Goal: Book appointment/travel/reservation

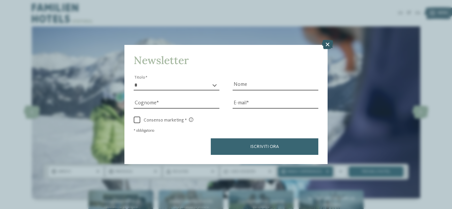
click at [328, 41] on icon at bounding box center [327, 44] width 11 height 9
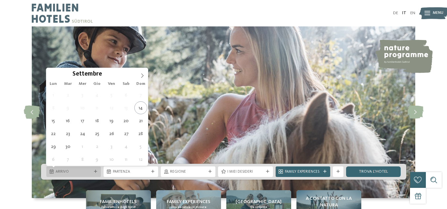
click at [90, 174] on span "Arrivo" at bounding box center [74, 172] width 36 height 5
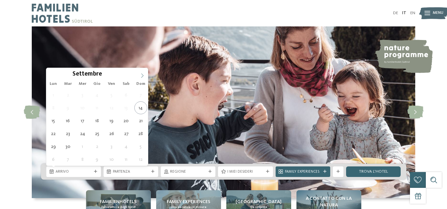
click at [140, 72] on span at bounding box center [142, 73] width 11 height 11
type input "****"
click at [140, 72] on span at bounding box center [142, 73] width 11 height 11
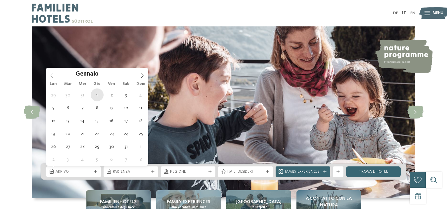
type div "[DATE]"
type input "****"
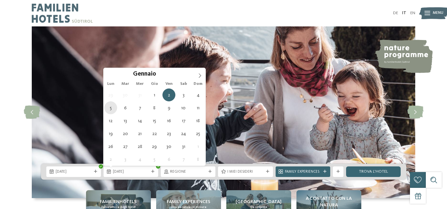
type div "[DATE]"
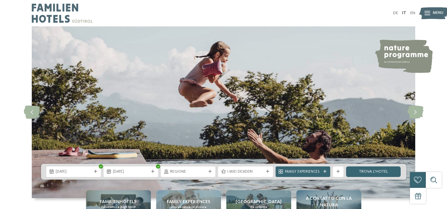
scroll to position [87, 0]
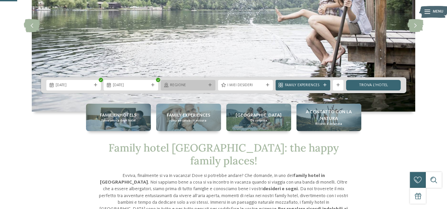
click at [183, 87] on span "Regione" at bounding box center [188, 85] width 36 height 5
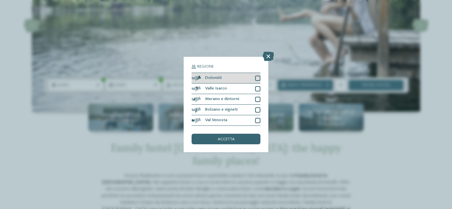
click at [258, 77] on div at bounding box center [257, 78] width 5 height 5
click at [258, 87] on div at bounding box center [257, 88] width 5 height 5
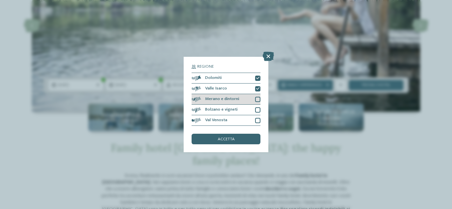
click at [256, 100] on div at bounding box center [257, 99] width 5 height 5
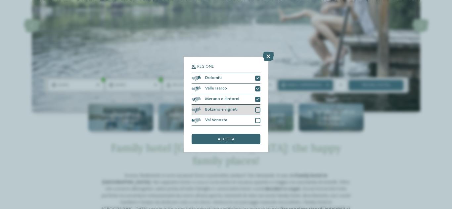
click at [258, 111] on div at bounding box center [257, 109] width 5 height 5
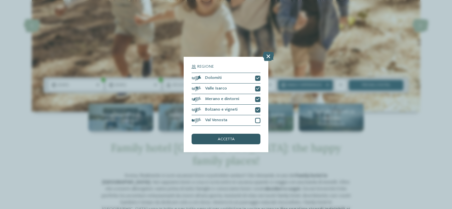
click at [253, 139] on div "accetta" at bounding box center [225, 139] width 69 height 11
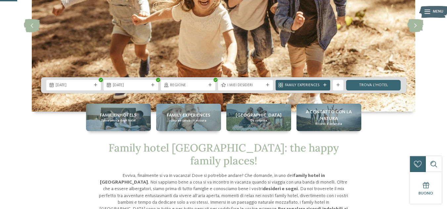
click at [321, 85] on div "Family Experiences" at bounding box center [302, 85] width 39 height 6
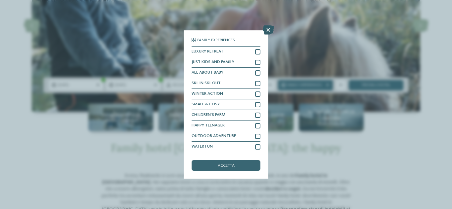
click at [267, 28] on icon at bounding box center [268, 29] width 11 height 9
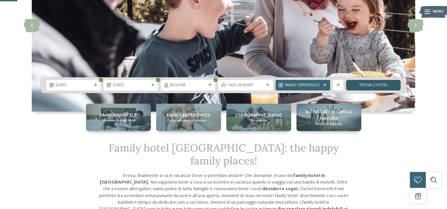
click at [366, 85] on link "trova l’hotel" at bounding box center [373, 85] width 55 height 11
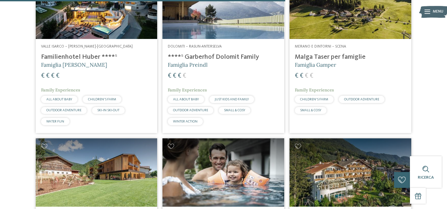
scroll to position [739, 0]
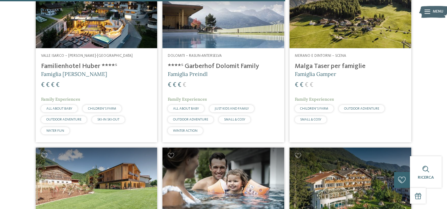
click at [424, 17] on div at bounding box center [427, 11] width 6 height 13
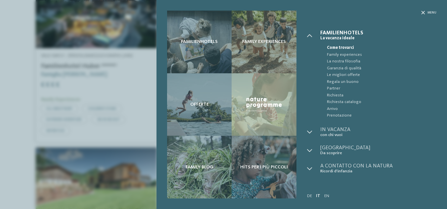
click at [425, 11] on div "Menu" at bounding box center [371, 21] width 129 height 20
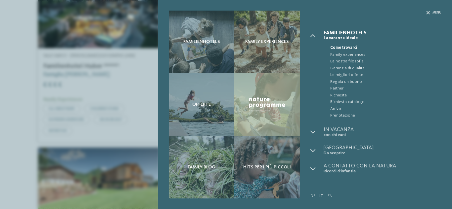
click at [5, 60] on div "Familienhotels Family experiences Offerte" at bounding box center [226, 104] width 452 height 209
